Goal: Find specific page/section: Find specific page/section

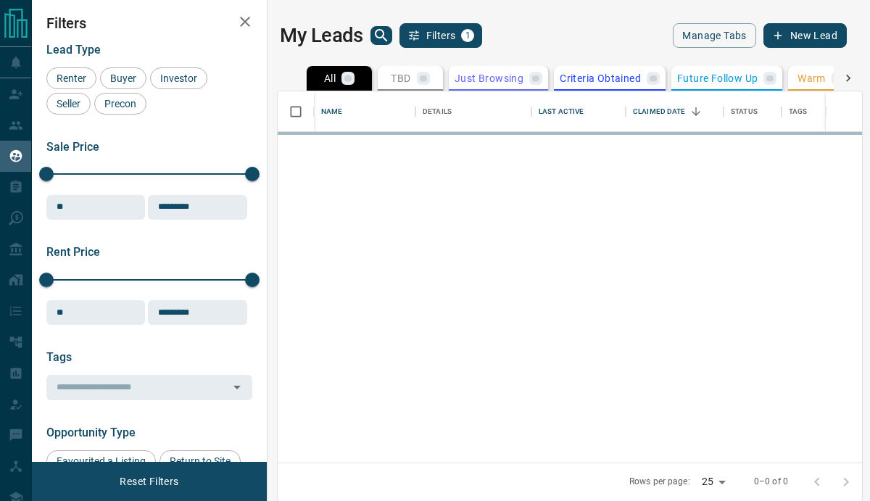
scroll to position [371, 584]
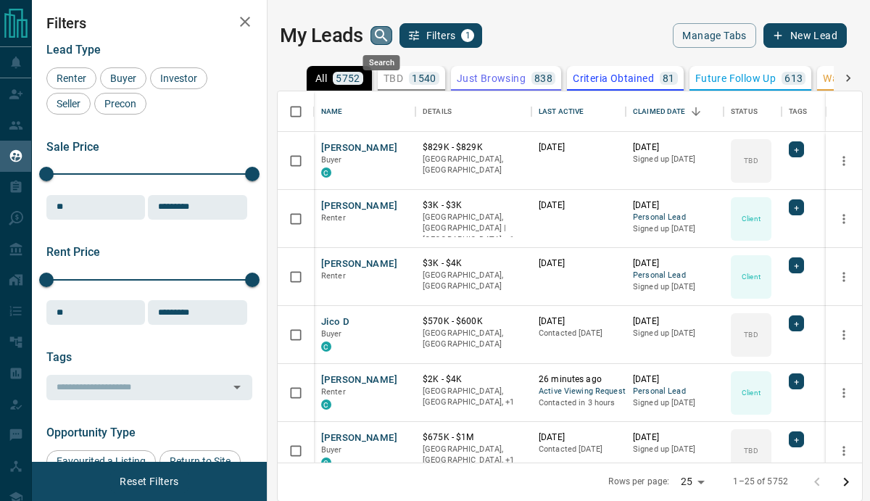
click at [377, 31] on icon "search button" at bounding box center [380, 35] width 17 height 17
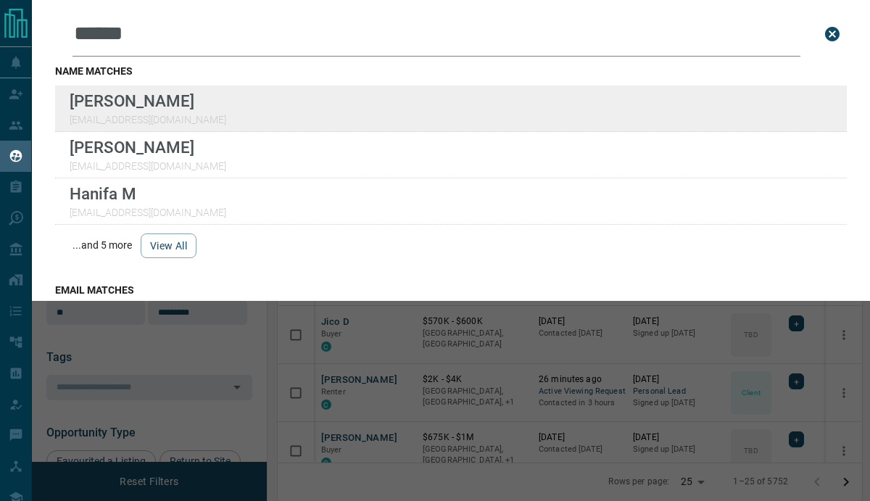
type input "*****"
click at [0, 0] on div "Lead Transfers Claim Leads Leads My Leads Tasks Opportunities Deals Listings Ca…" at bounding box center [435, 250] width 870 height 500
